Goal: Task Accomplishment & Management: Use online tool/utility

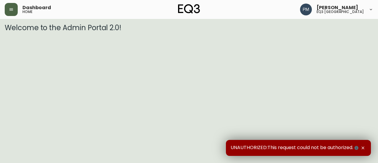
click at [13, 14] on button "button" at bounding box center [11, 9] width 13 height 13
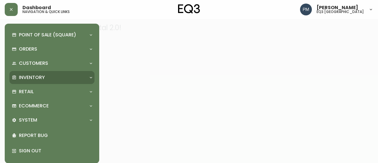
click at [25, 74] on p "Inventory" at bounding box center [32, 77] width 26 height 6
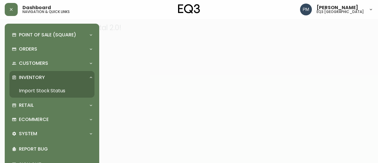
click at [33, 93] on link "Import Stock Status" at bounding box center [51, 91] width 85 height 14
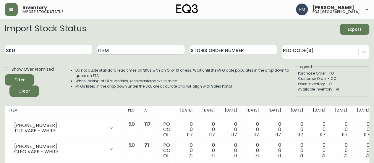
click at [131, 47] on input "Item" at bounding box center [140, 49] width 87 height 9
type input "Bon"
click at [5, 74] on button "Filter" at bounding box center [20, 79] width 30 height 11
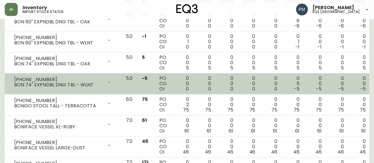
scroll to position [109, 0]
